Goal: Information Seeking & Learning: Check status

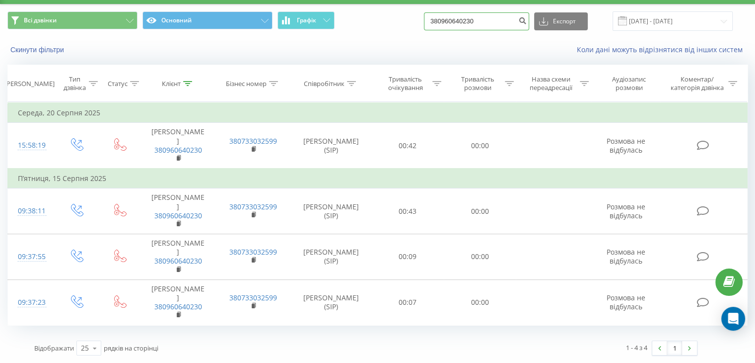
drag, startPoint x: 495, startPoint y: 23, endPoint x: 434, endPoint y: 19, distance: 60.7
click at [434, 19] on div "Всі дзвінки Основний Графік 380960640230 Експорт .csv .xls .xlsx 22.05.2025 - 2…" at bounding box center [377, 20] width 740 height 19
paste input "380958580759"
type input "380958580759"
